Goal: Information Seeking & Learning: Learn about a topic

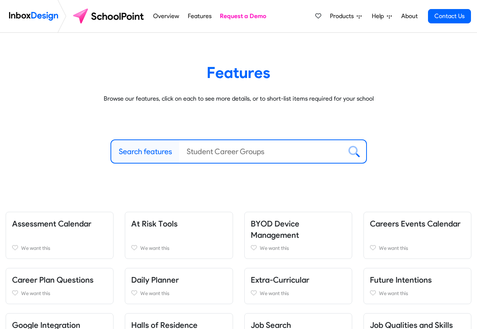
click at [193, 21] on link "Features" at bounding box center [200, 16] width 28 height 15
click at [156, 154] on label "Search features" at bounding box center [145, 151] width 53 height 11
click at [179, 154] on input "Search features" at bounding box center [260, 151] width 163 height 23
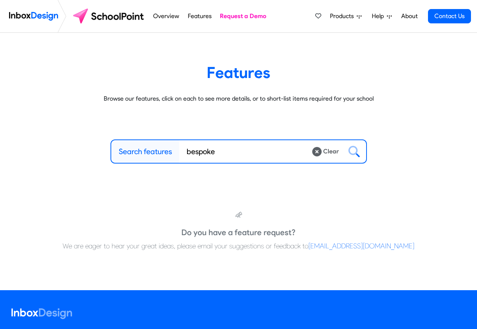
type input "bespoke"
click at [344, 16] on span "Products" at bounding box center [343, 16] width 27 height 9
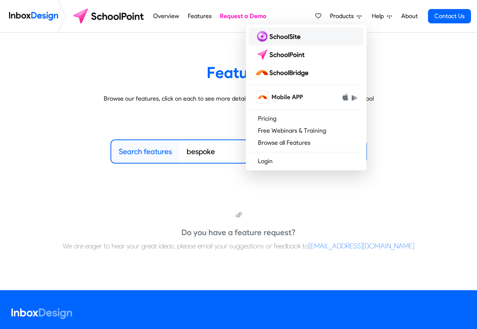
click at [282, 37] on img at bounding box center [279, 37] width 49 height 12
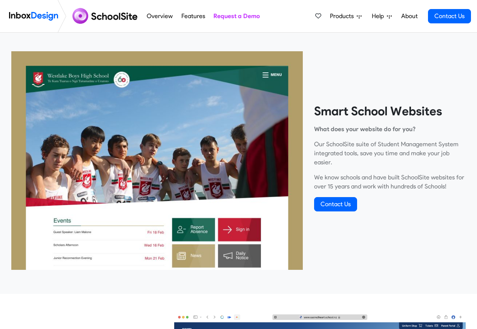
scroll to position [272, 0]
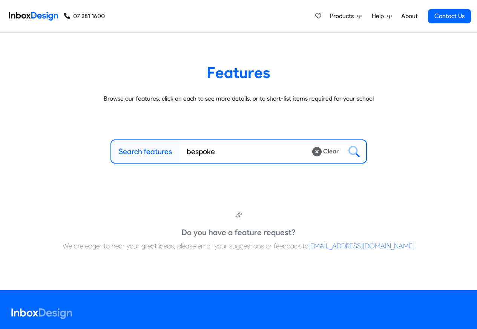
click at [346, 1] on div "Products Mobile APP Pricing Free Webinars & Training Browse all Features Login …" at bounding box center [391, 16] width 159 height 32
click at [361, 0] on div "Products Mobile APP Pricing Free Webinars & Training Browse all Features Login …" at bounding box center [391, 16] width 159 height 32
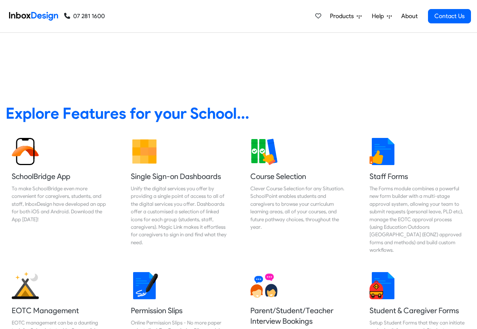
scroll to position [272, 0]
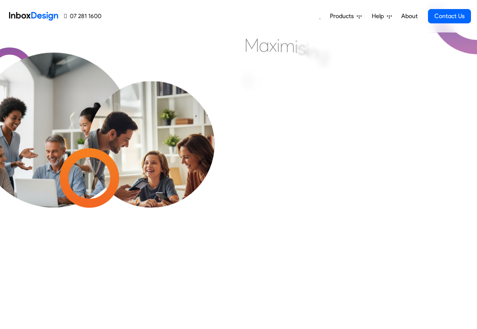
scroll to position [318, 0]
